Goal: Transaction & Acquisition: Purchase product/service

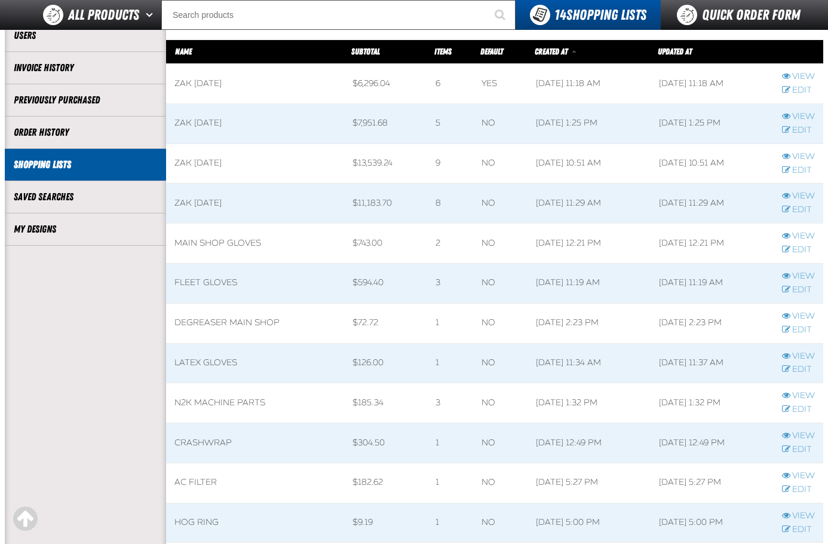
scroll to position [60, 0]
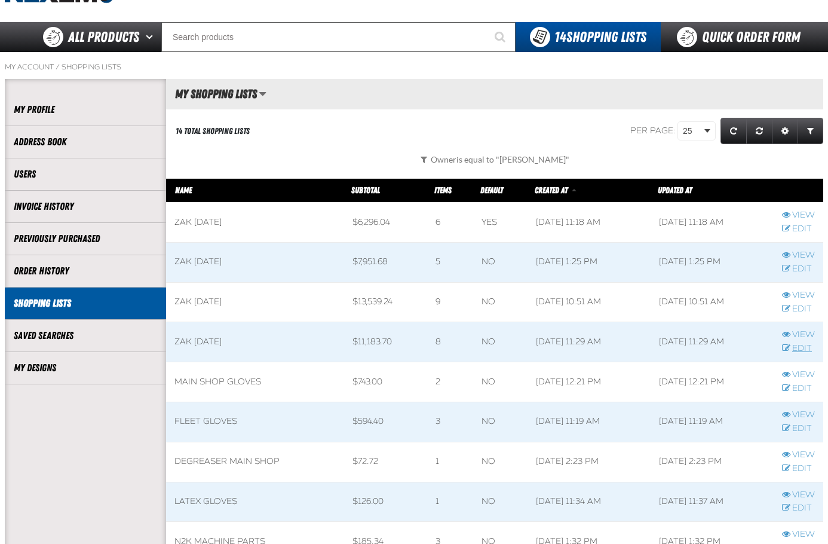
click at [804, 347] on link "Edit" at bounding box center [798, 348] width 33 height 11
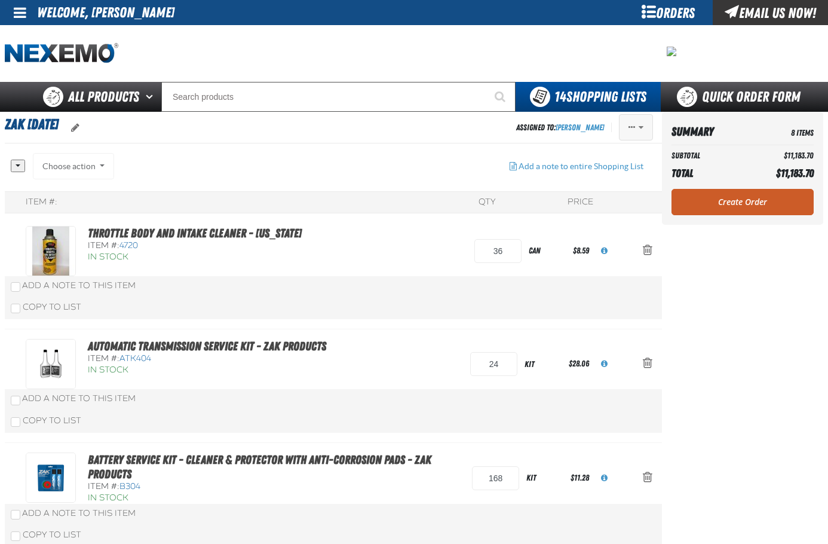
click at [632, 122] on button "Actions of Zak 7.2.2025" at bounding box center [636, 127] width 34 height 26
click at [629, 221] on button "Delete" at bounding box center [611, 219] width 82 height 21
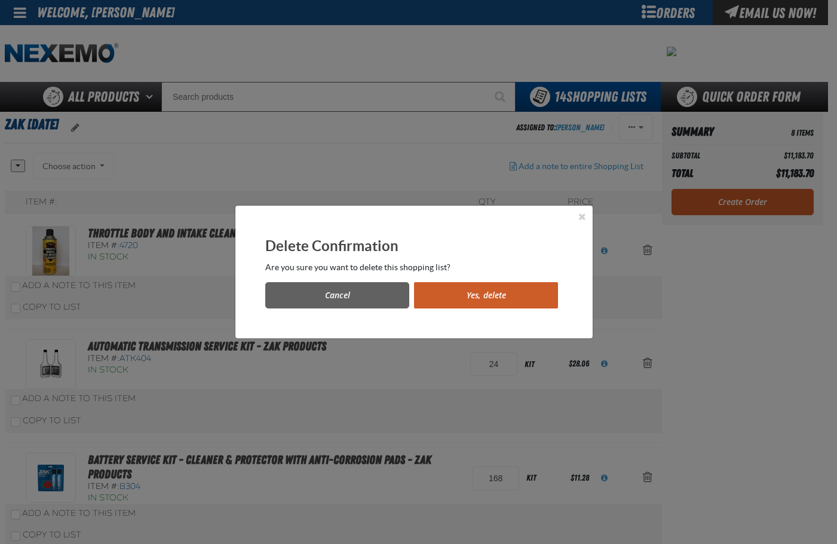
click at [483, 298] on button "Yes, delete" at bounding box center [486, 295] width 144 height 26
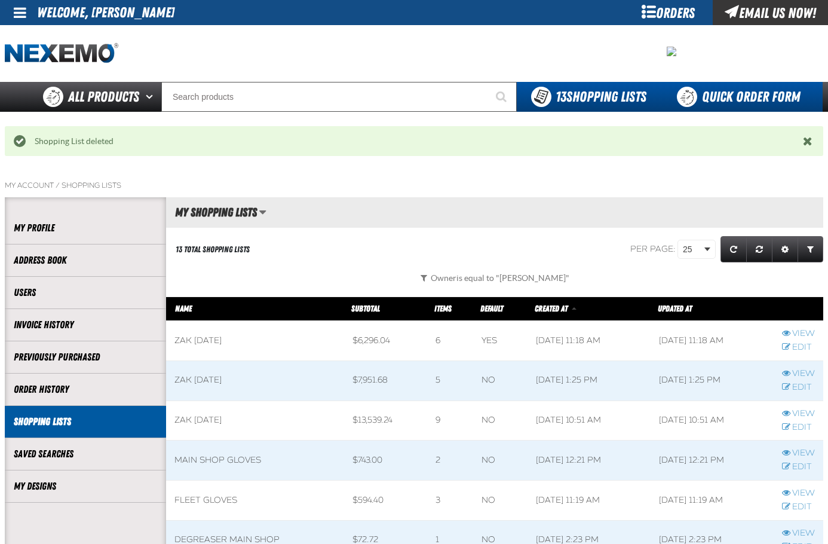
scroll to position [1, 1]
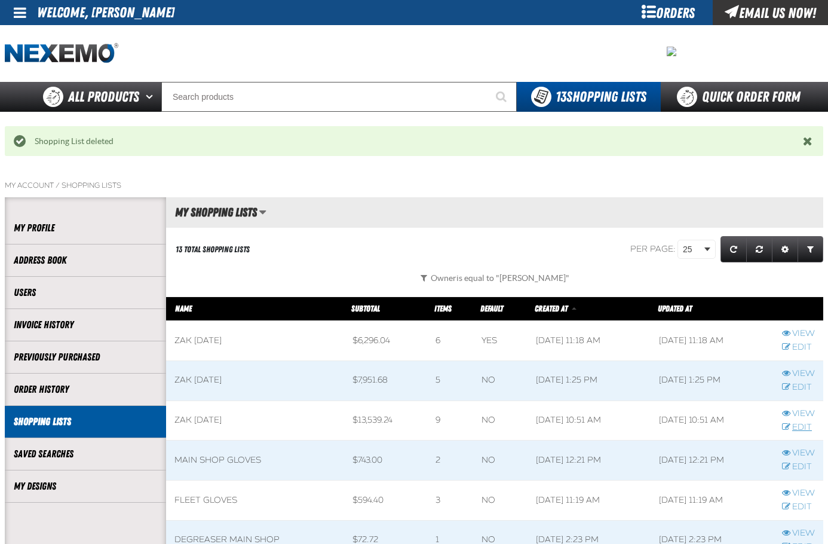
click at [801, 424] on link "Edit" at bounding box center [798, 427] width 33 height 11
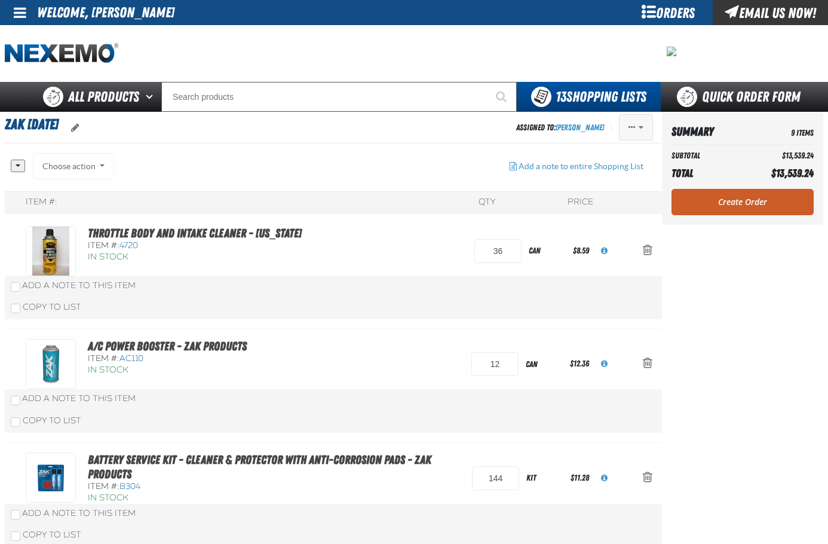
click at [653, 130] on button "Actions of Zak 7.16.2025" at bounding box center [636, 127] width 34 height 26
click at [620, 217] on button "Delete" at bounding box center [611, 219] width 82 height 21
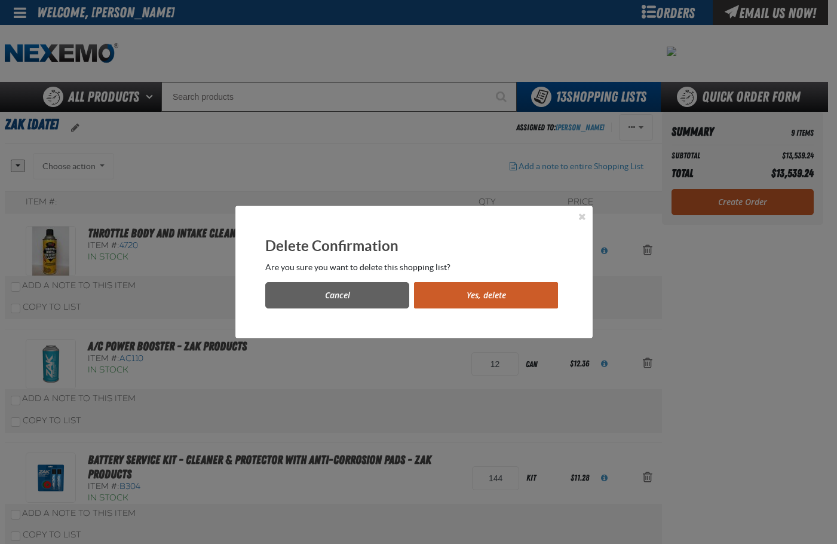
click at [515, 292] on button "Yes, delete" at bounding box center [486, 295] width 144 height 26
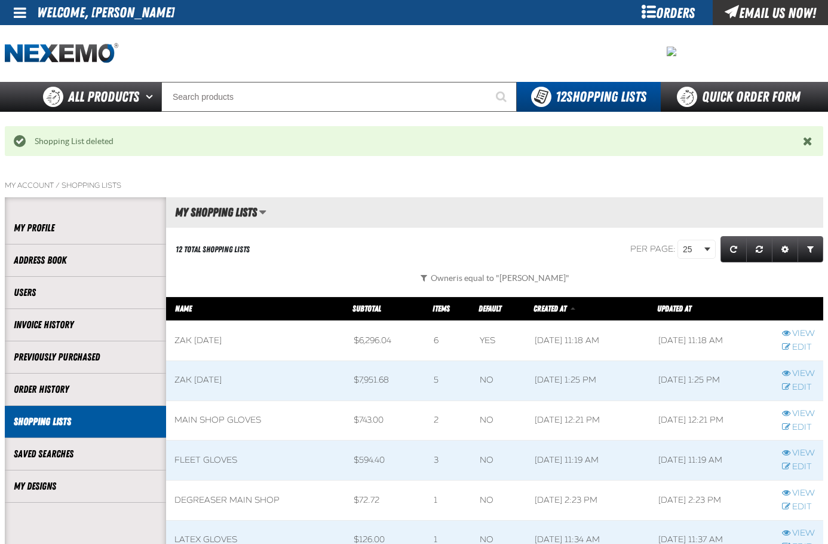
scroll to position [1, 1]
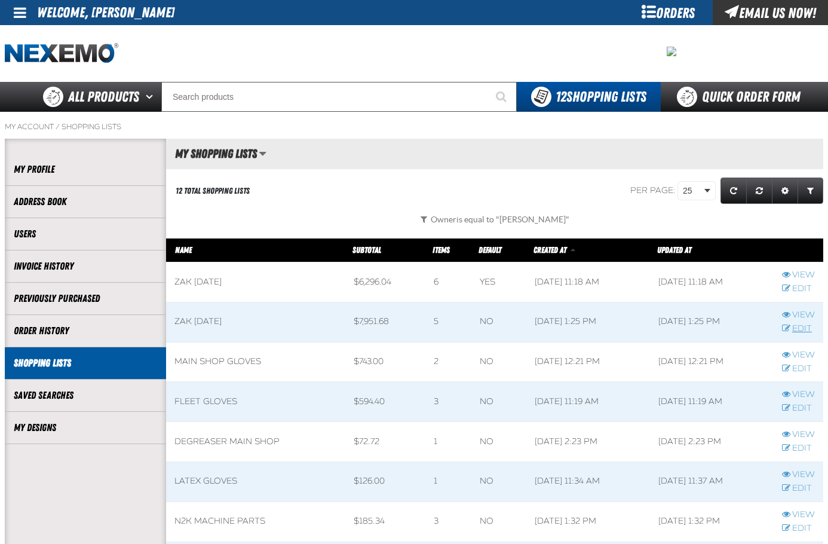
click at [801, 331] on link "Edit" at bounding box center [798, 328] width 33 height 11
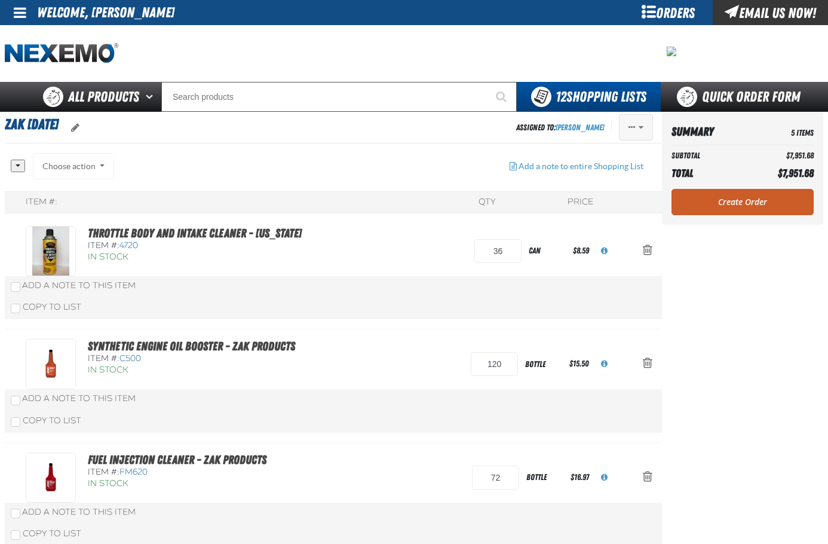
click at [636, 125] on button "Actions of Zak 7.30.2025" at bounding box center [636, 127] width 34 height 26
click at [593, 224] on button "Delete" at bounding box center [611, 219] width 82 height 21
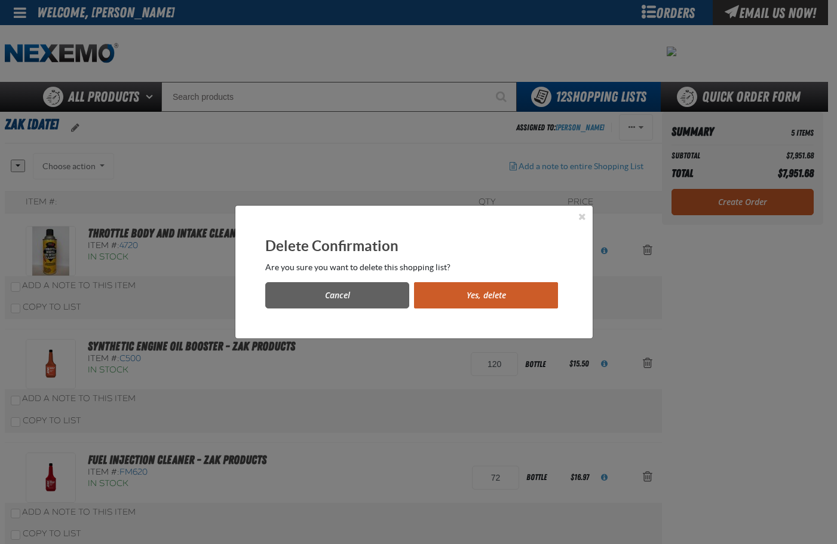
click at [512, 304] on button "Yes, delete" at bounding box center [486, 295] width 144 height 26
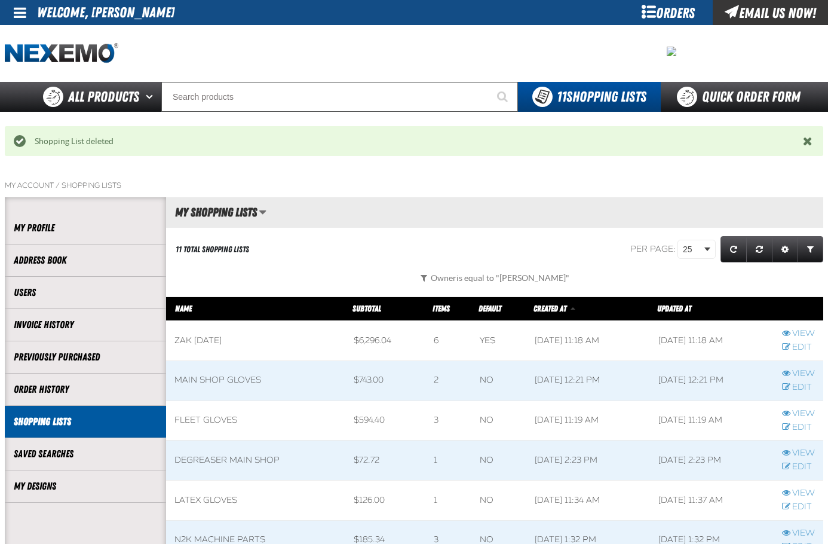
scroll to position [1, 1]
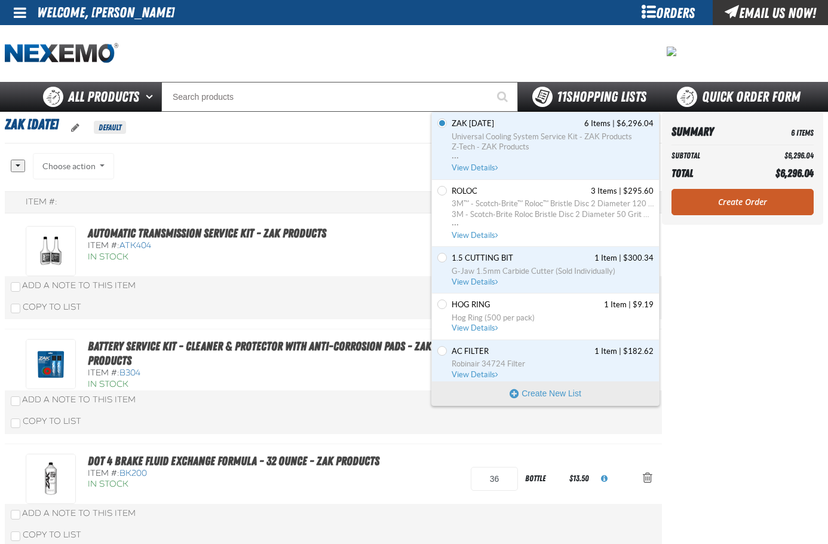
click at [584, 91] on span "11 Shopping Lists" at bounding box center [602, 96] width 90 height 17
click at [283, 141] on div "Zak 8.6.2025 Default" at bounding box center [261, 127] width 512 height 31
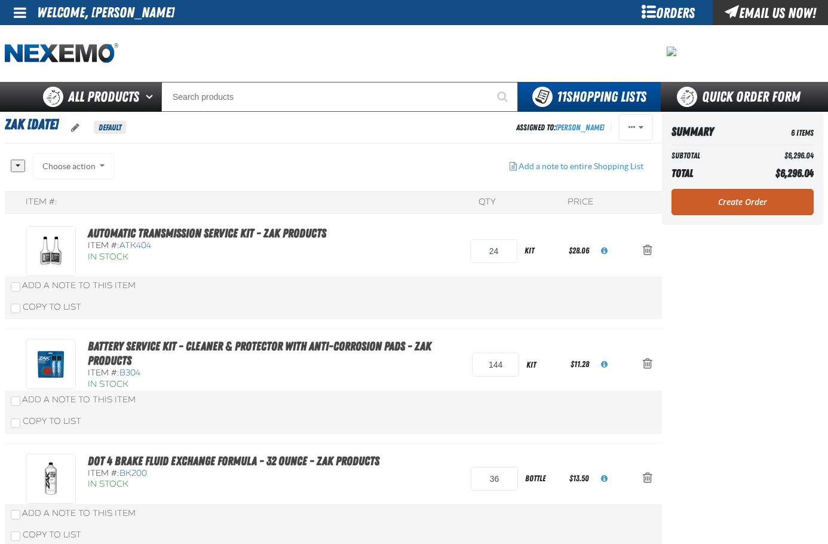
drag, startPoint x: 490, startPoint y: 145, endPoint x: 470, endPoint y: 149, distance: 20.6
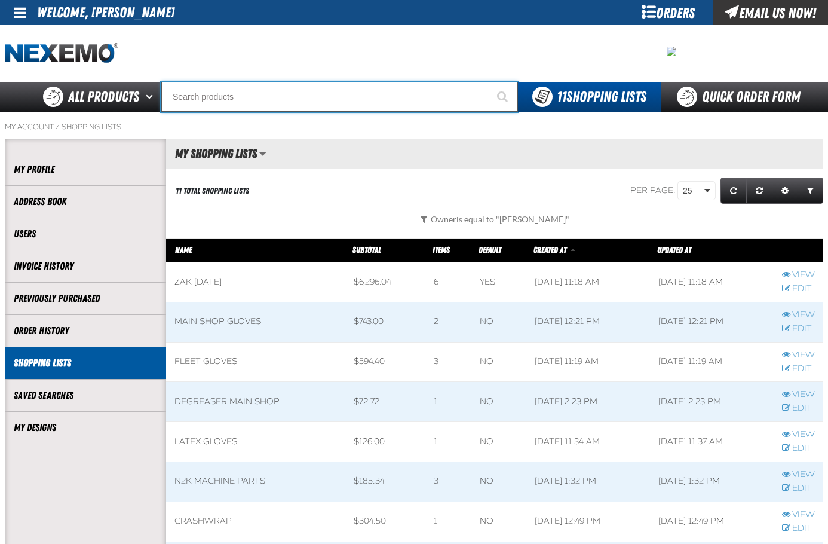
click at [266, 109] on input "Search" at bounding box center [339, 97] width 357 height 30
type input "D"
type input "D Alkaline Battery 1.5 Volt (ph)"
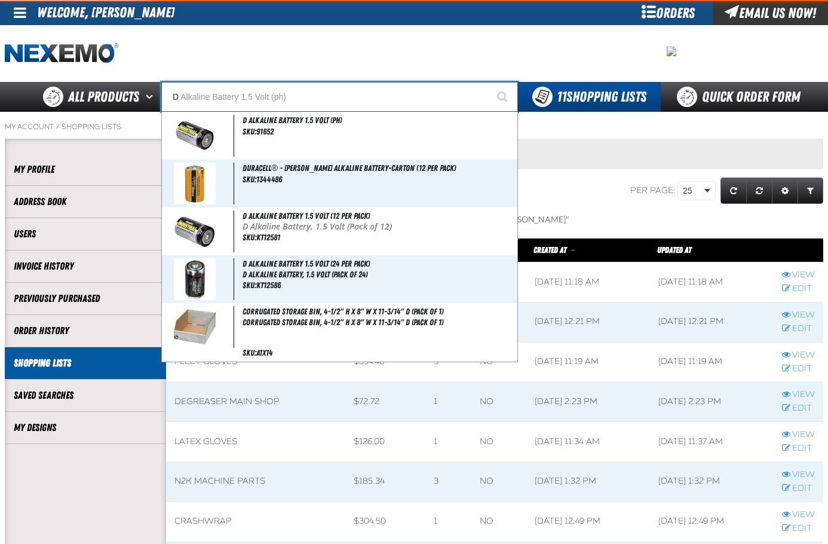
type input "DH"
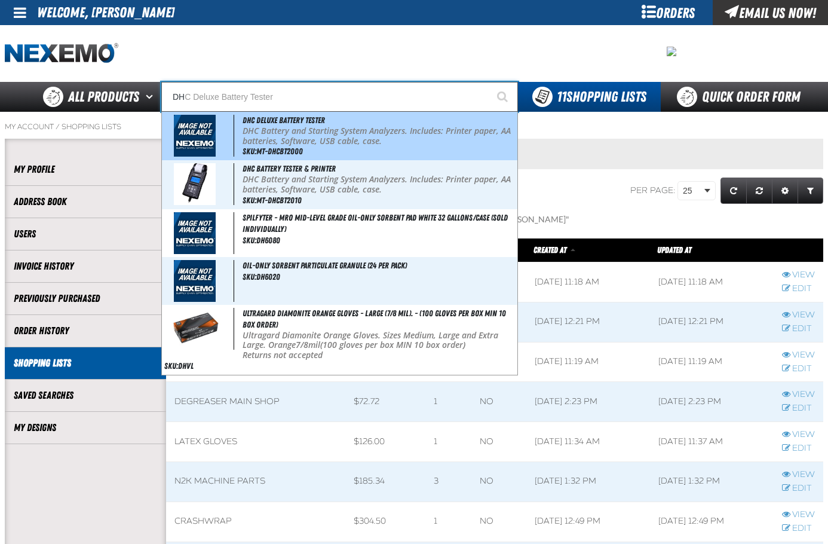
type input "DHC Deluxe Battery Tester"
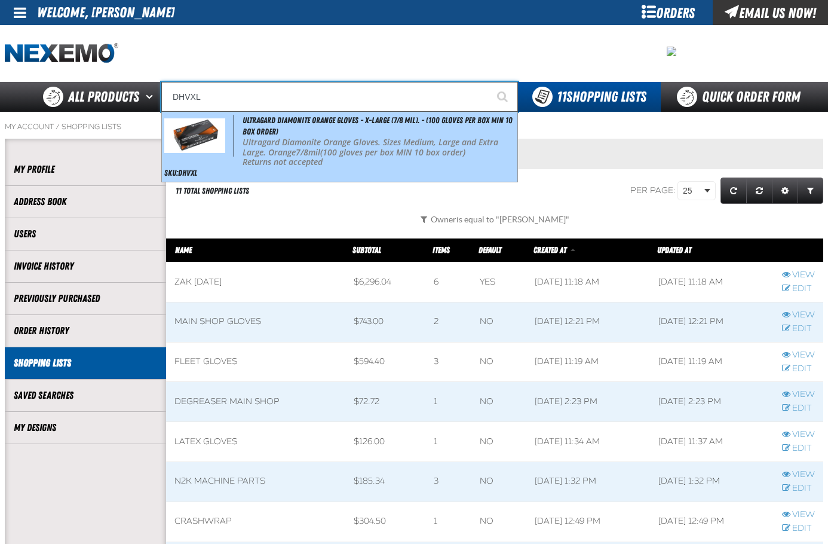
click at [326, 127] on div "Ultragard Diamonite Orange Gloves - X-Large (7/8 mil). - (100 gloves per box MI…" at bounding box center [340, 147] width 356 height 70
type input "Ultragard Diamonite Orange Gloves - X-Large (7/8 mil). - (100 gloves per box MI…"
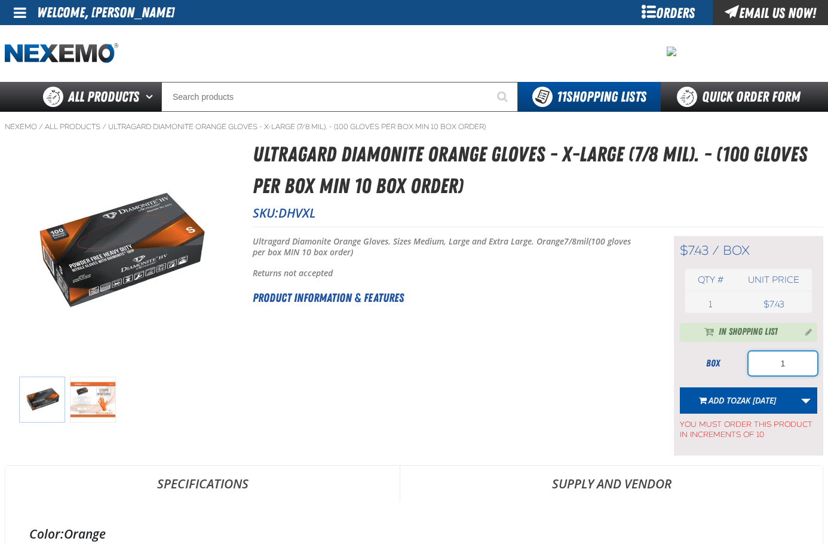
drag, startPoint x: 791, startPoint y: 358, endPoint x: 760, endPoint y: 362, distance: 31.4
click at [760, 362] on input "1" at bounding box center [783, 363] width 69 height 24
type input "30"
click at [590, 360] on div "Short Description: Ultragard Diamonite Orange Gloves. Sizes Medium, Large and E…" at bounding box center [448, 345] width 391 height 219
click at [805, 402] on link "More Actions" at bounding box center [806, 400] width 23 height 26
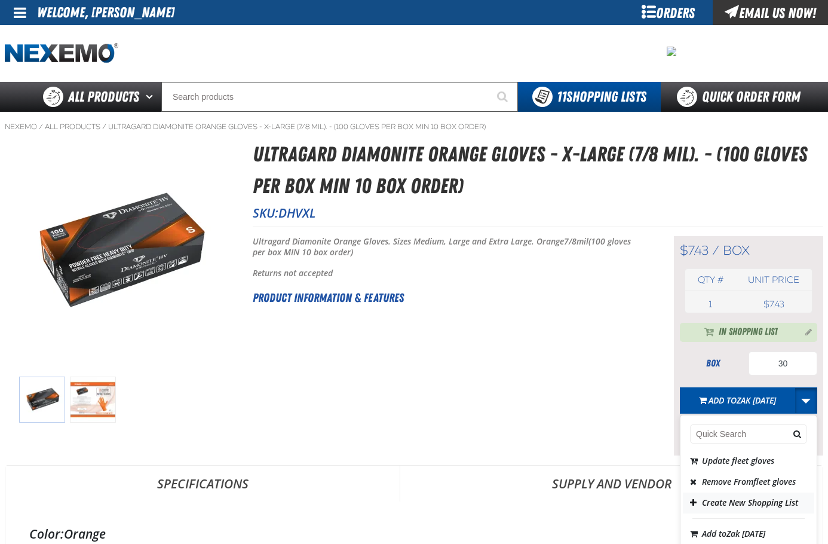
click at [733, 513] on button "Create New Shopping List" at bounding box center [748, 502] width 131 height 21
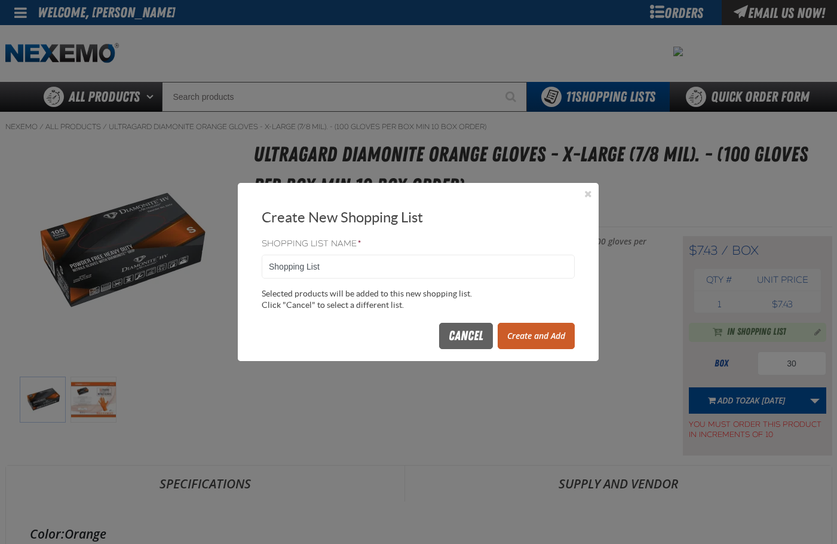
drag, startPoint x: 433, startPoint y: 262, endPoint x: 11, endPoint y: 258, distance: 421.9
type input "MAIN SHOP"
click at [540, 329] on button "Create and Add" at bounding box center [536, 336] width 77 height 26
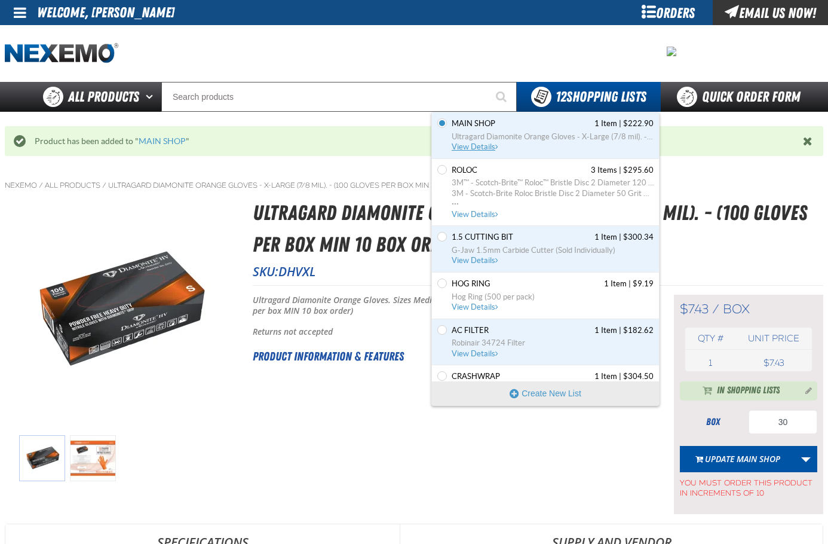
click at [488, 146] on span "View Details" at bounding box center [476, 146] width 48 height 9
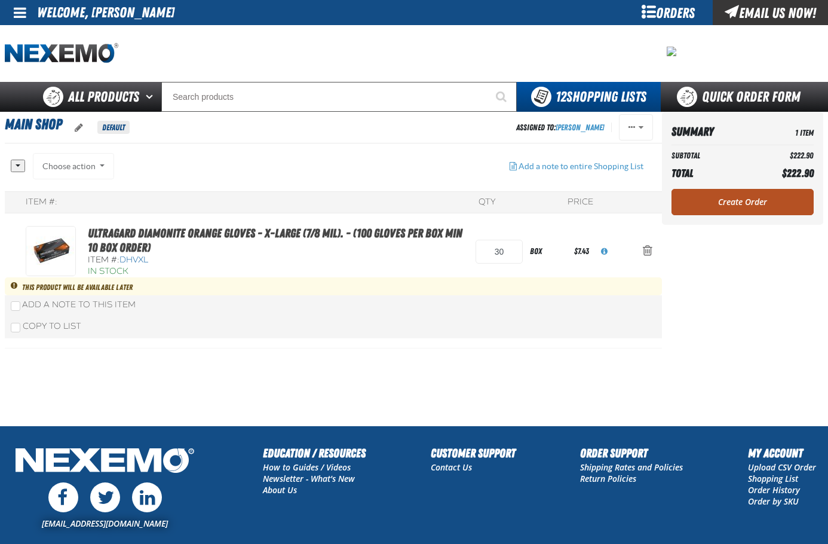
click at [763, 201] on link "Create Order" at bounding box center [743, 202] width 142 height 26
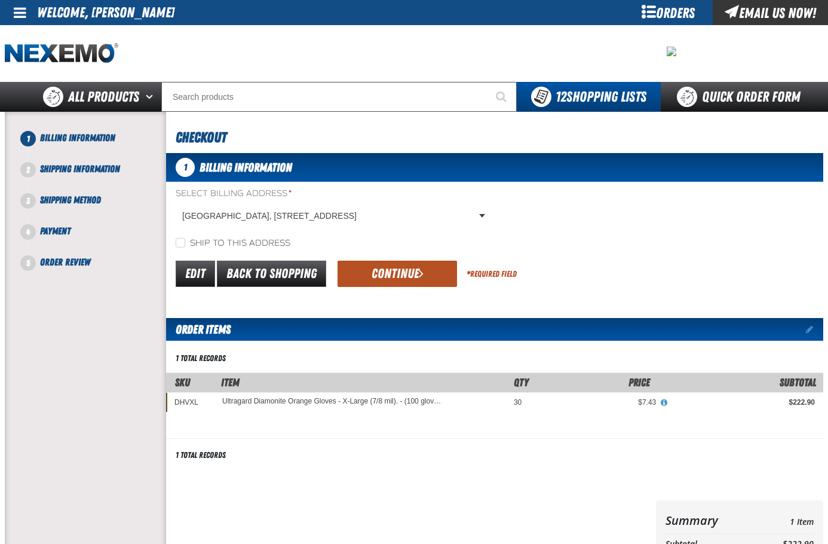
click at [417, 268] on button "Continue" at bounding box center [398, 274] width 120 height 26
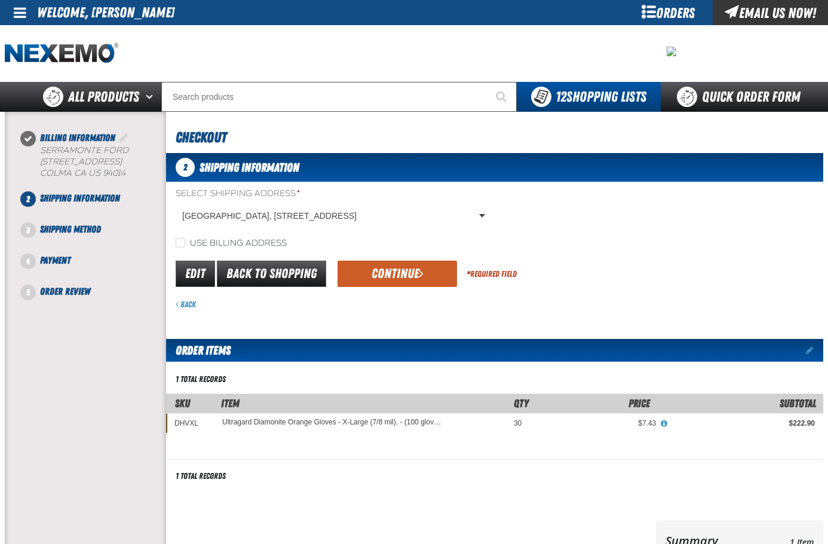
click at [417, 268] on button "Continue" at bounding box center [398, 274] width 120 height 26
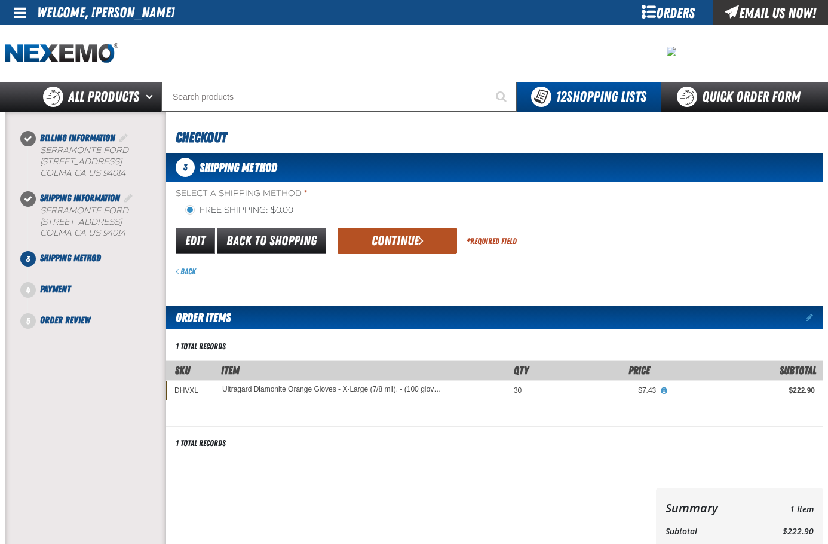
click at [414, 246] on button "Continue" at bounding box center [398, 241] width 120 height 26
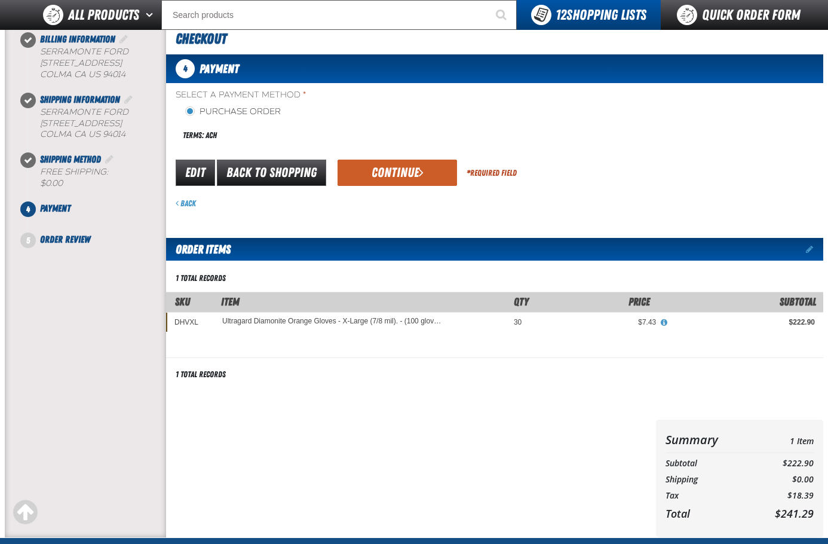
scroll to position [179, 0]
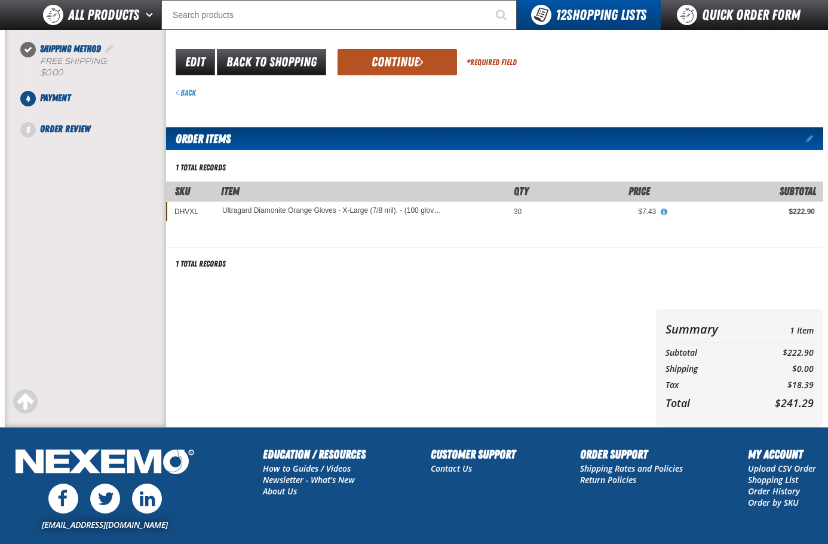
click at [420, 65] on span "submit" at bounding box center [421, 61] width 5 height 13
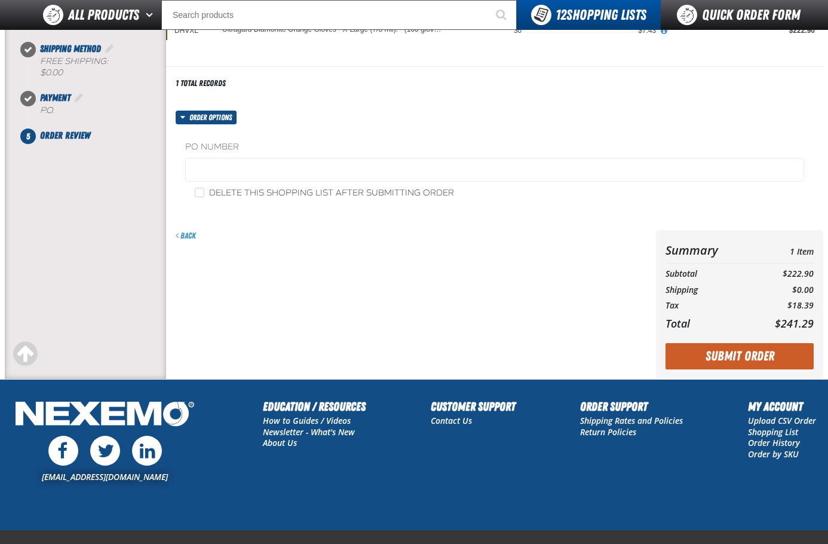
scroll to position [0, 0]
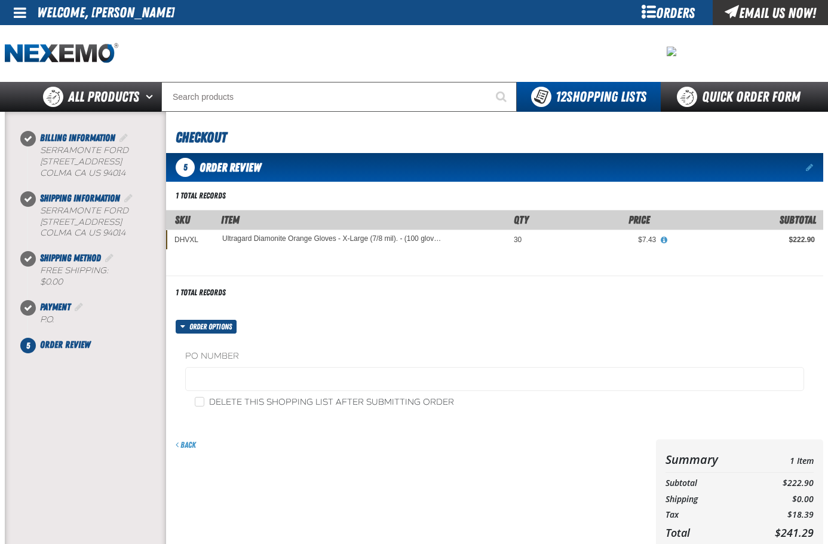
click at [350, 365] on fieldset "PO Number" at bounding box center [494, 372] width 619 height 45
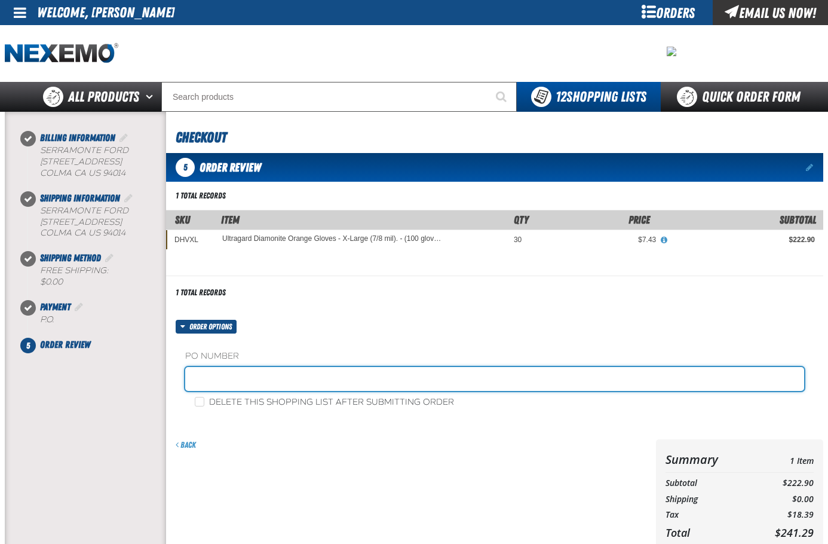
click at [351, 375] on input "text" at bounding box center [494, 379] width 619 height 24
type input "30632STK"
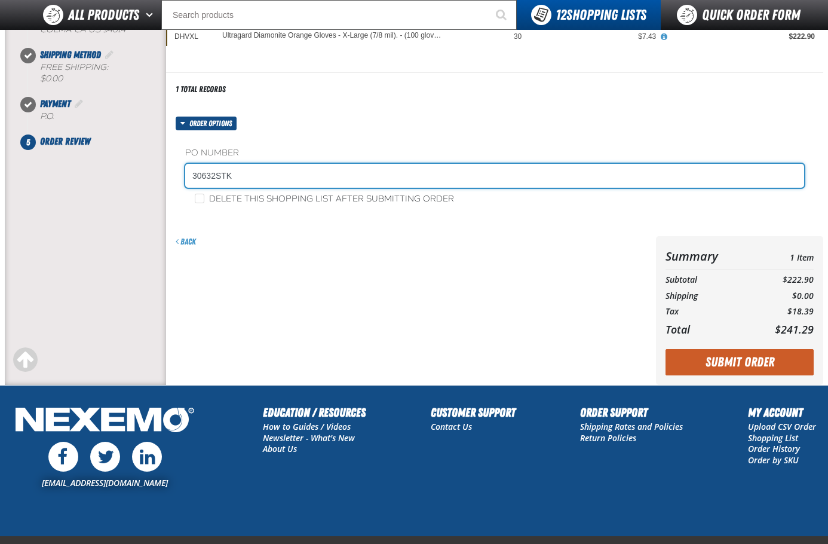
scroll to position [179, 0]
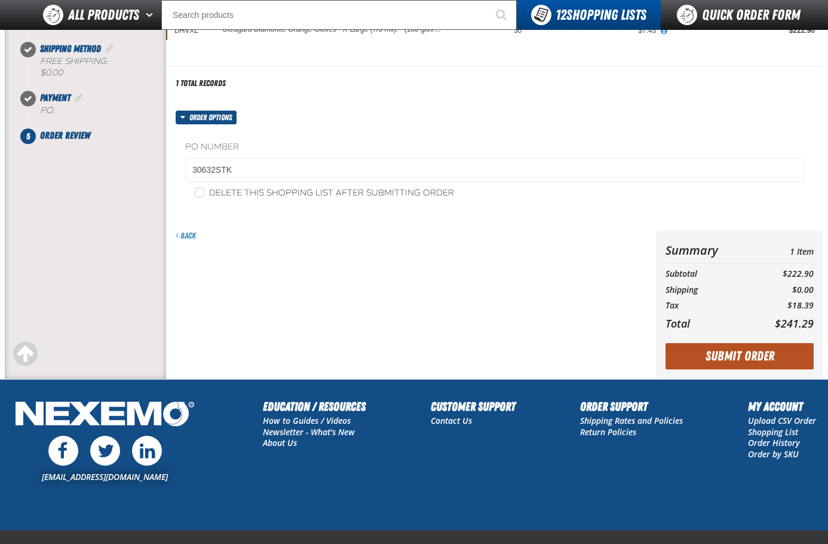
click at [749, 350] on button "Submit Order" at bounding box center [740, 356] width 148 height 26
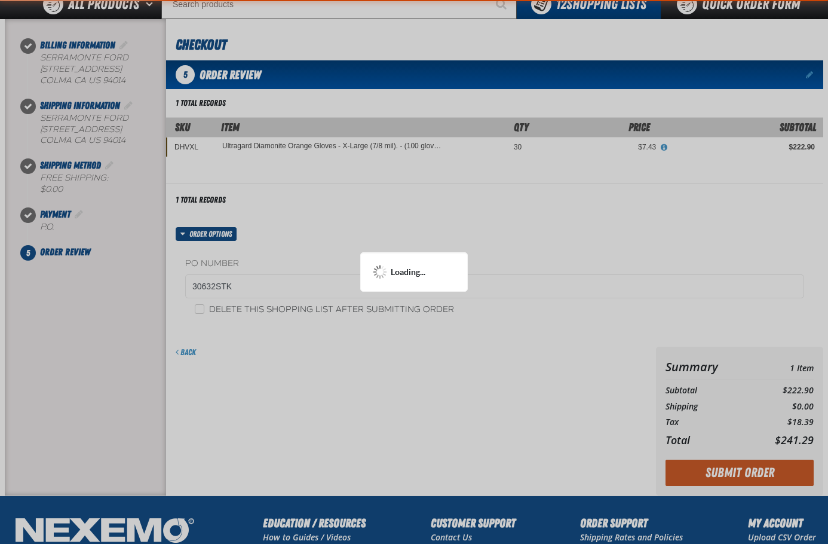
scroll to position [0, 0]
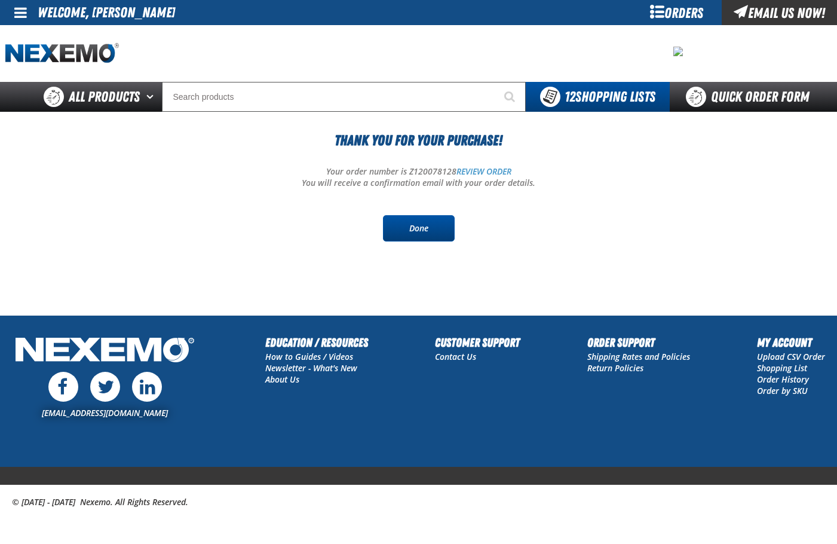
click at [430, 228] on link "Done" at bounding box center [419, 228] width 72 height 26
